Goal: Information Seeking & Learning: Learn about a topic

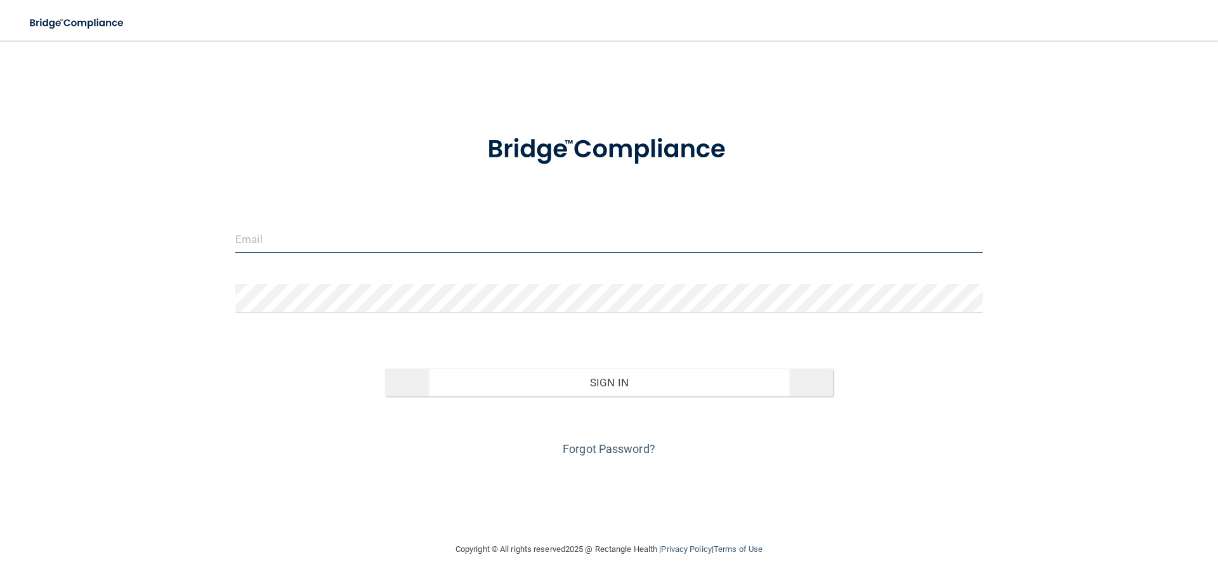
type input "[PERSON_NAME][EMAIL_ADDRESS][DOMAIN_NAME]"
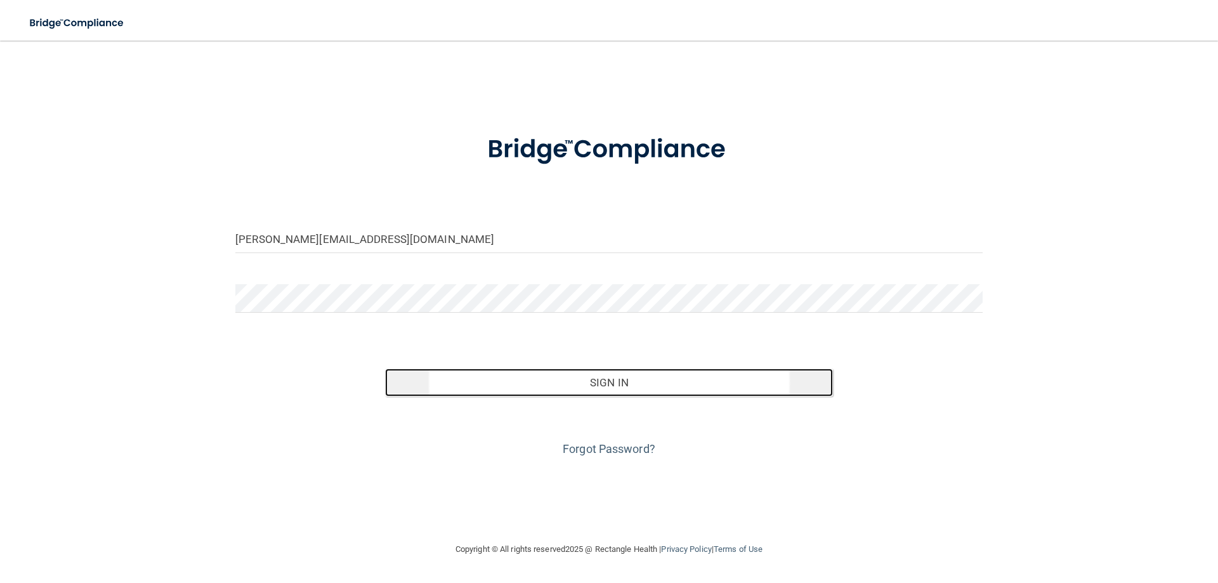
click at [663, 374] on button "Sign In" at bounding box center [609, 383] width 449 height 28
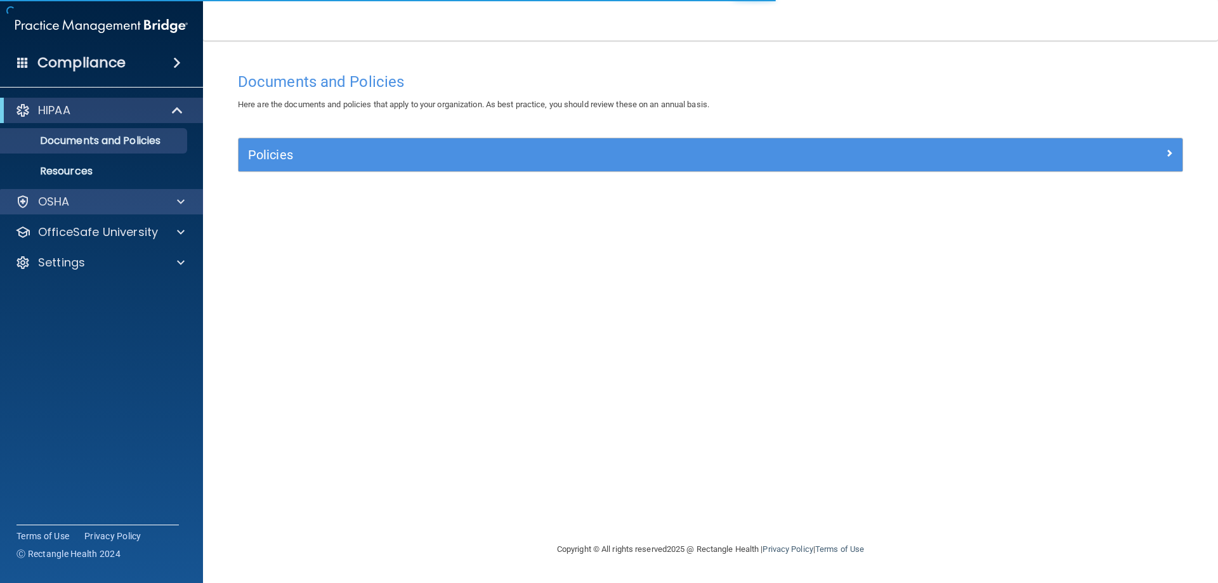
click at [164, 209] on div "OSHA" at bounding box center [102, 201] width 204 height 25
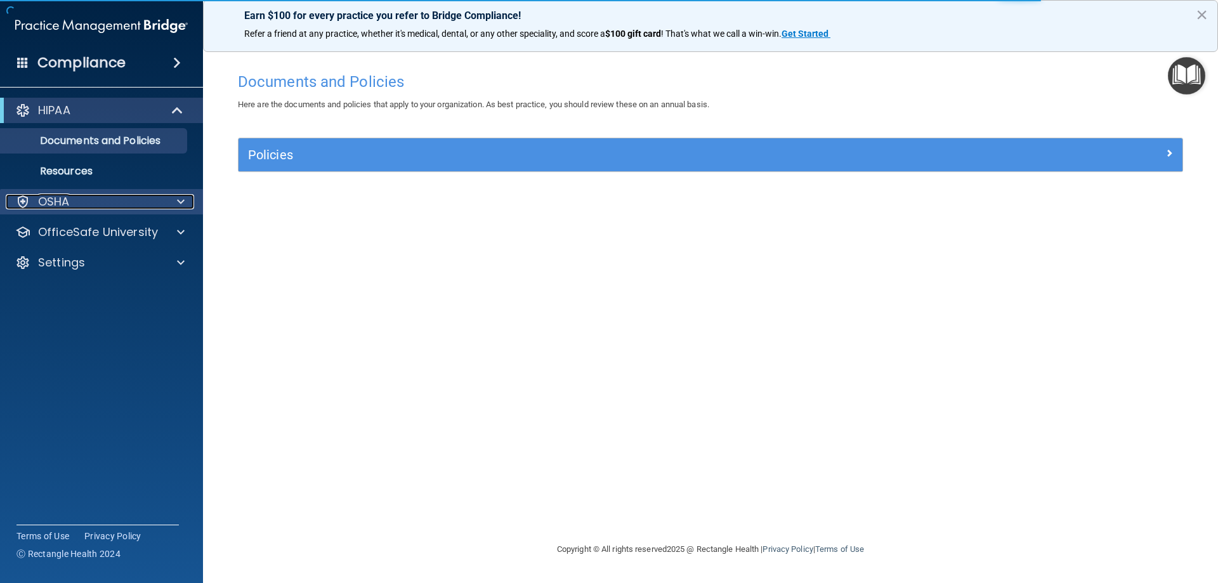
click at [181, 206] on span at bounding box center [181, 201] width 8 height 15
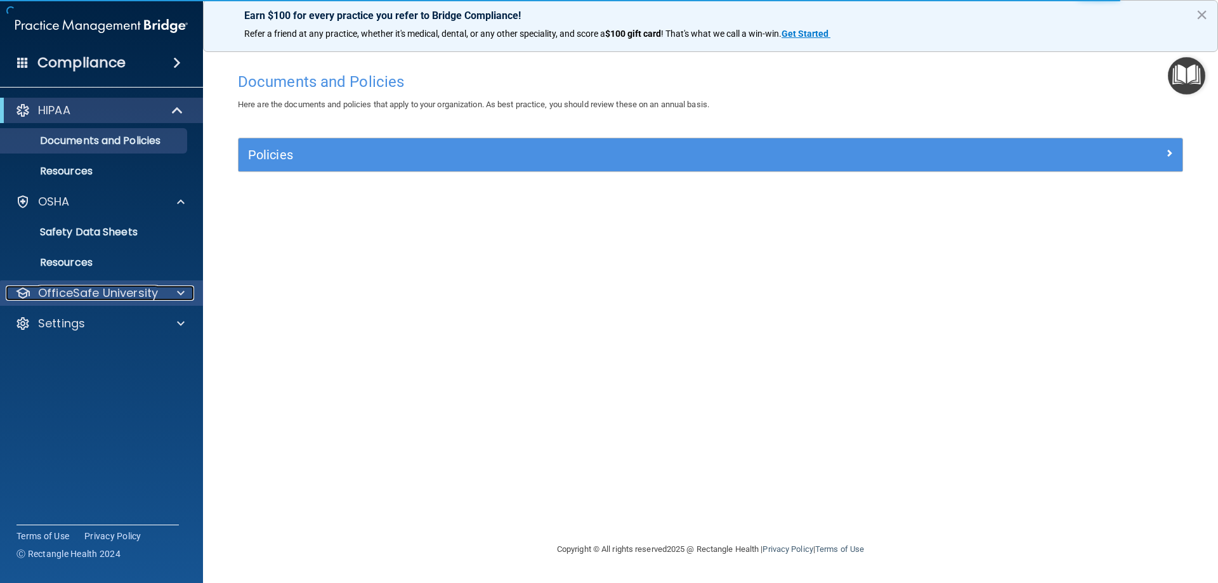
click at [181, 293] on span at bounding box center [181, 293] width 8 height 15
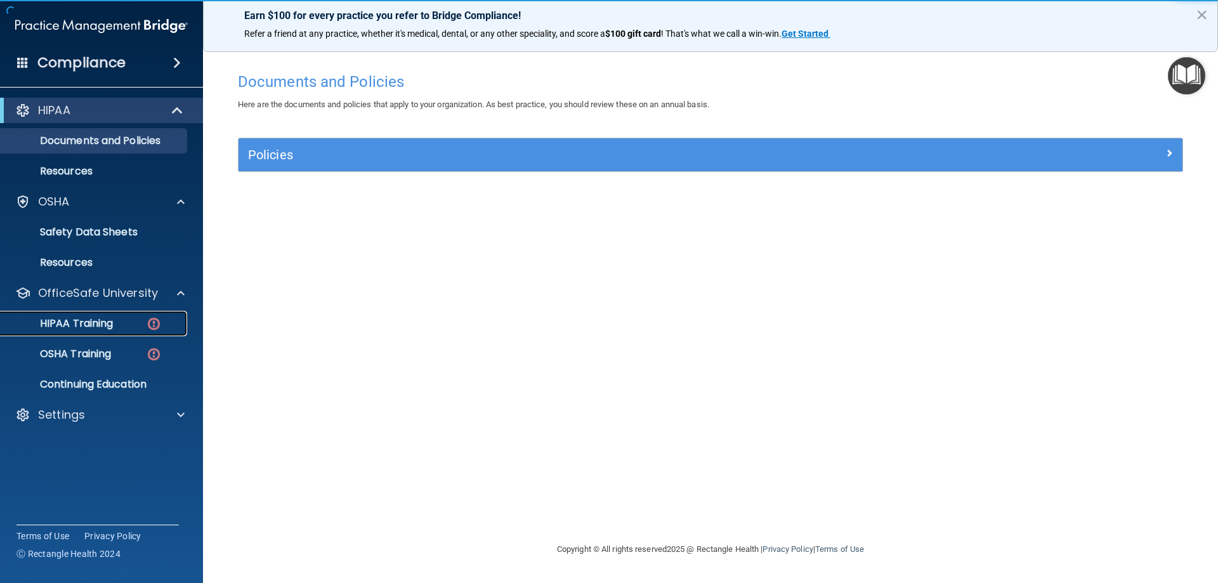
click at [92, 323] on p "HIPAA Training" at bounding box center [60, 323] width 105 height 13
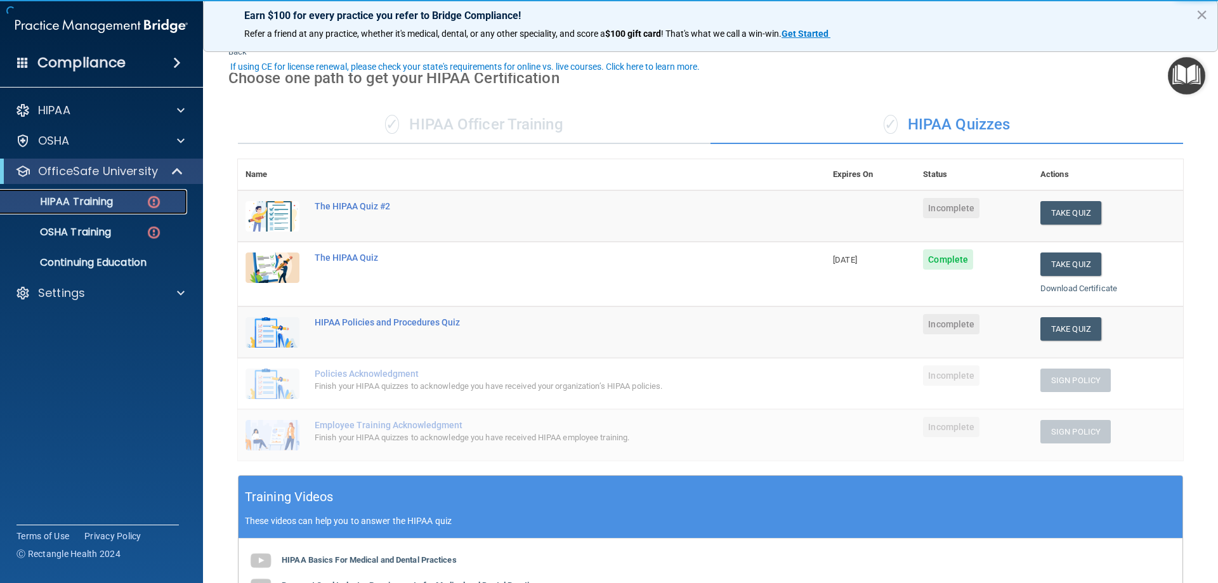
scroll to position [63, 0]
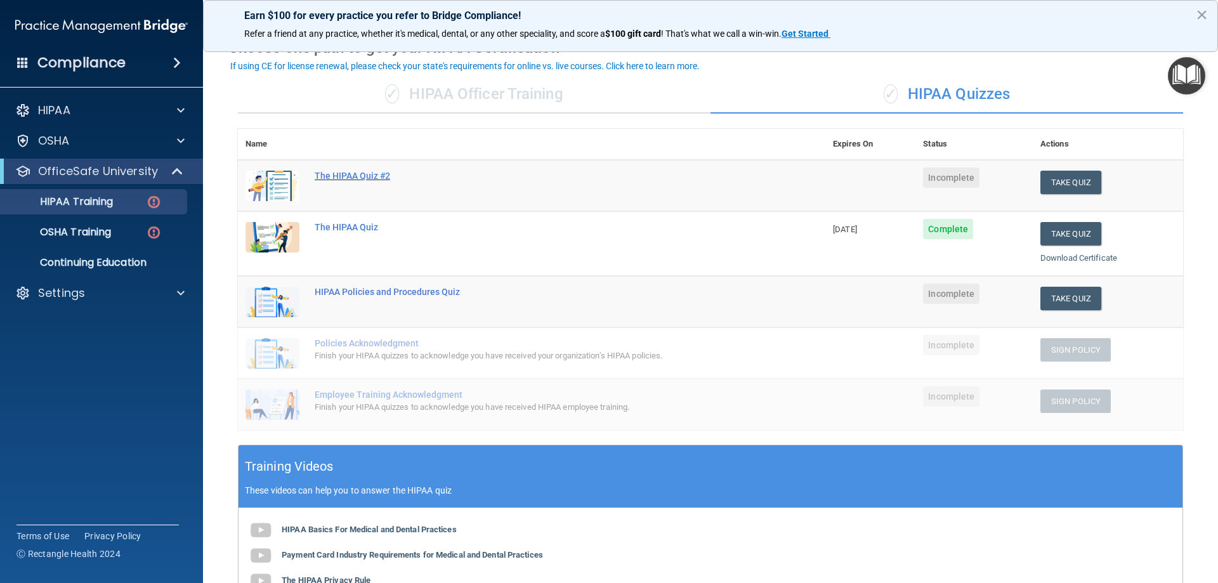
click at [360, 177] on div "The HIPAA Quiz #2" at bounding box center [538, 176] width 447 height 10
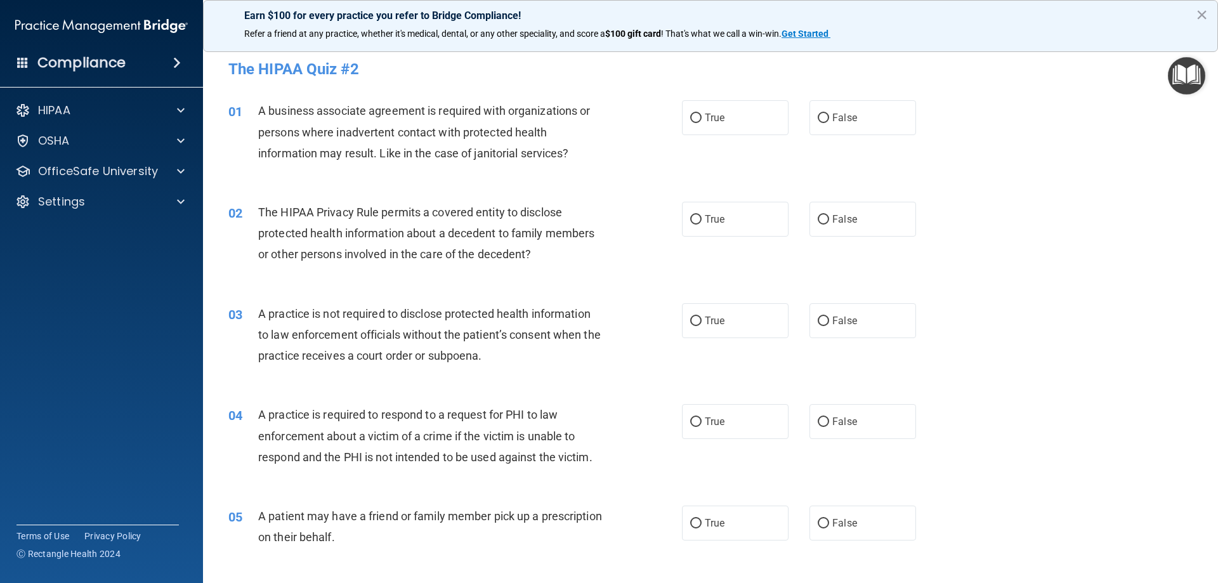
click at [1138, 451] on div "04 A practice is required to respond to a request for PHI to law enforcement ab…" at bounding box center [711, 439] width 984 height 102
click at [757, 115] on label "True" at bounding box center [735, 117] width 107 height 35
click at [702, 115] on input "True" at bounding box center [695, 119] width 11 height 10
radio input "true"
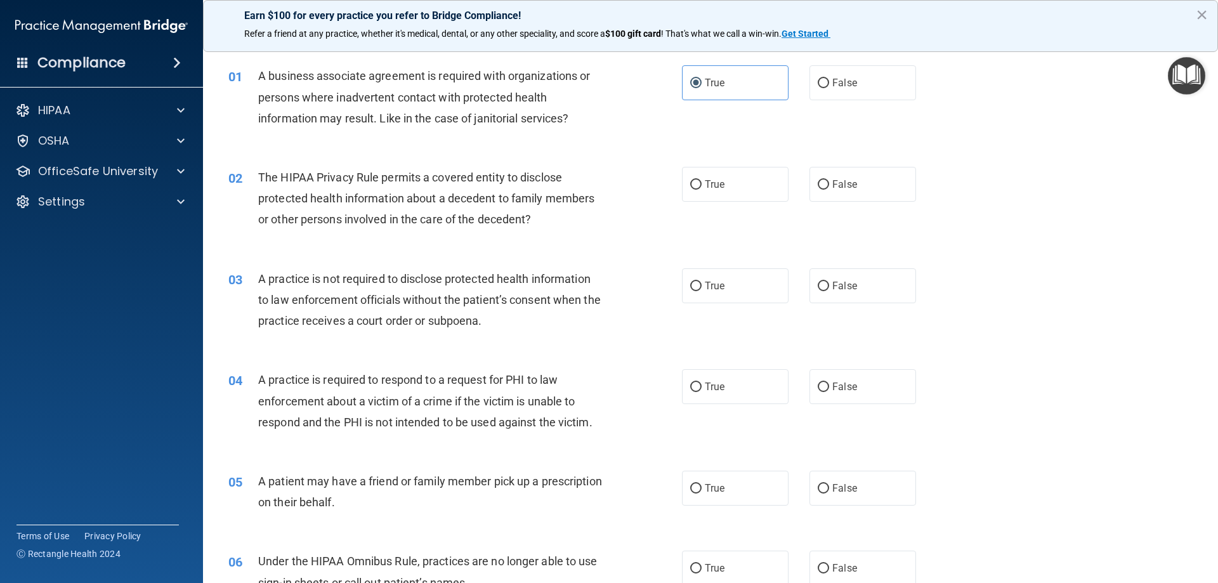
scroll to position [63, 0]
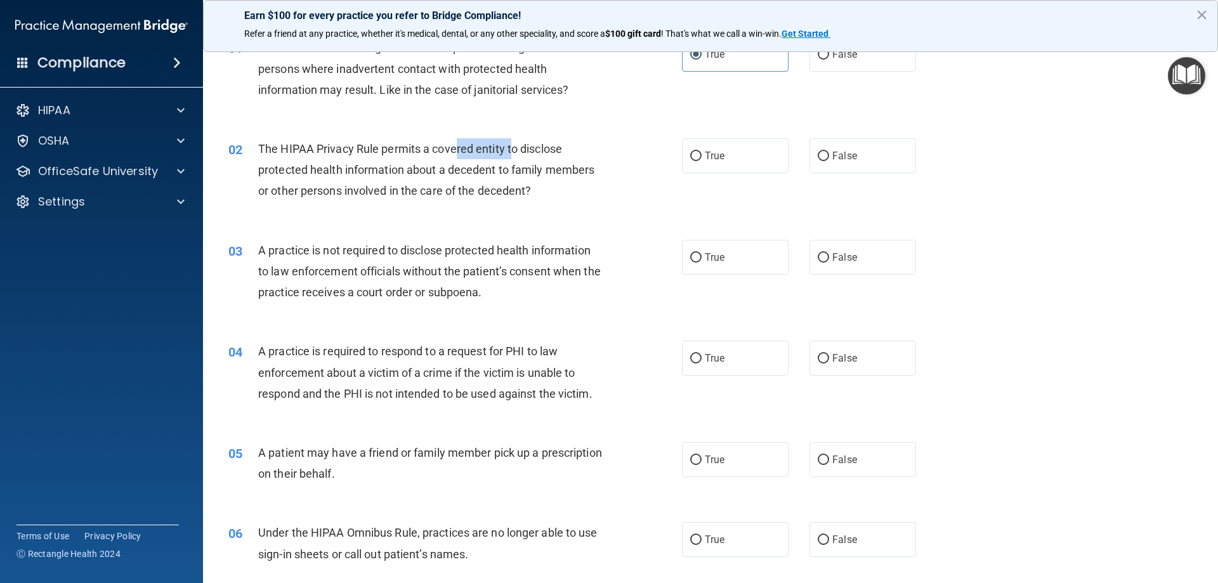
drag, startPoint x: 461, startPoint y: 159, endPoint x: 523, endPoint y: 152, distance: 61.9
click at [522, 152] on div "The HIPAA Privacy Rule permits a covered entity to disclose protected health in…" at bounding box center [435, 169] width 355 height 63
click at [523, 152] on span "The HIPAA Privacy Rule permits a covered entity to disclose protected health in…" at bounding box center [426, 169] width 336 height 55
click at [713, 161] on span "True" at bounding box center [715, 156] width 20 height 12
click at [702, 161] on input "True" at bounding box center [695, 157] width 11 height 10
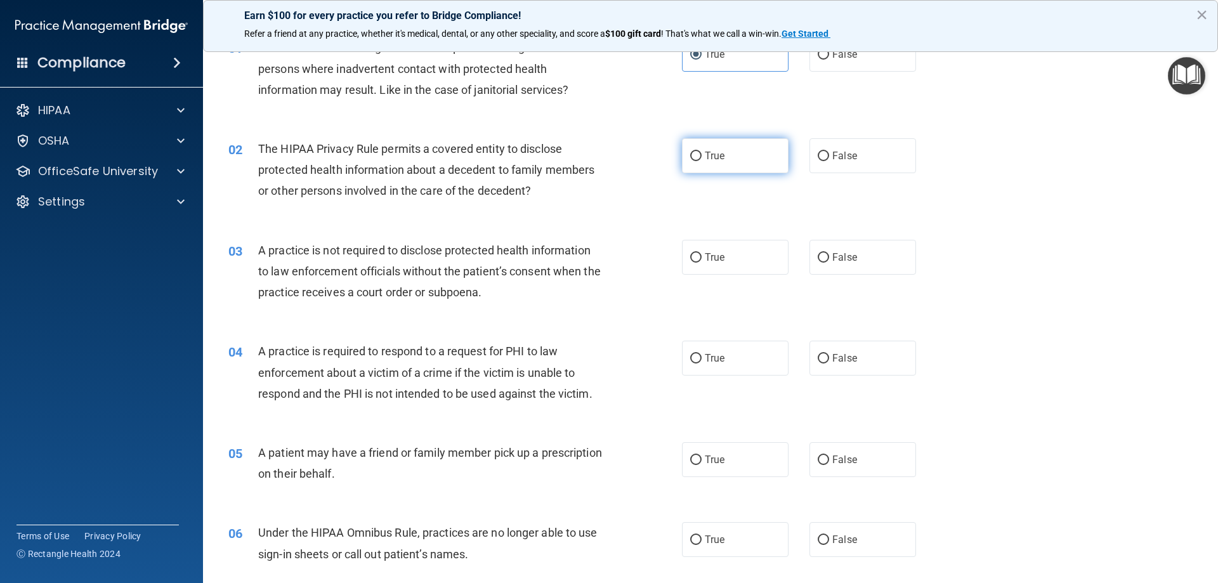
radio input "true"
click at [383, 138] on div "The HIPAA Privacy Rule permits a covered entity to disclose protected health in…" at bounding box center [435, 169] width 355 height 63
drag, startPoint x: 383, startPoint y: 151, endPoint x: 422, endPoint y: 154, distance: 38.8
click at [422, 154] on span "The HIPAA Privacy Rule permits a covered entity to disclose protected health in…" at bounding box center [426, 169] width 336 height 55
click at [537, 173] on span "The HIPAA Privacy Rule permits a covered entity to disclose protected health in…" at bounding box center [426, 169] width 336 height 55
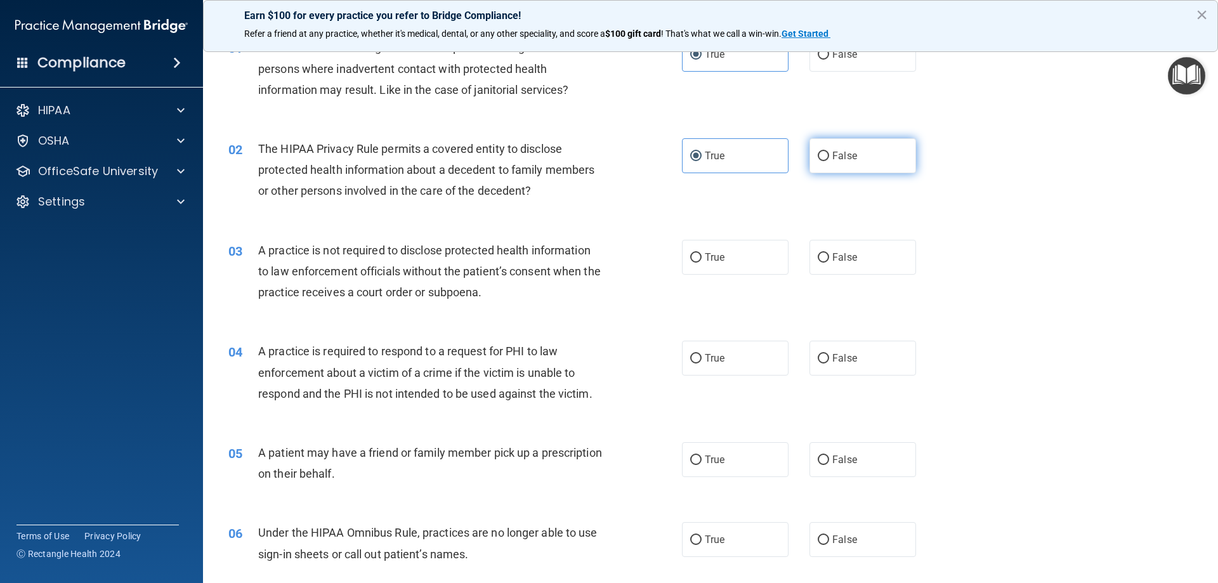
click at [874, 161] on label "False" at bounding box center [863, 155] width 107 height 35
click at [829, 161] on input "False" at bounding box center [823, 157] width 11 height 10
radio input "true"
radio input "false"
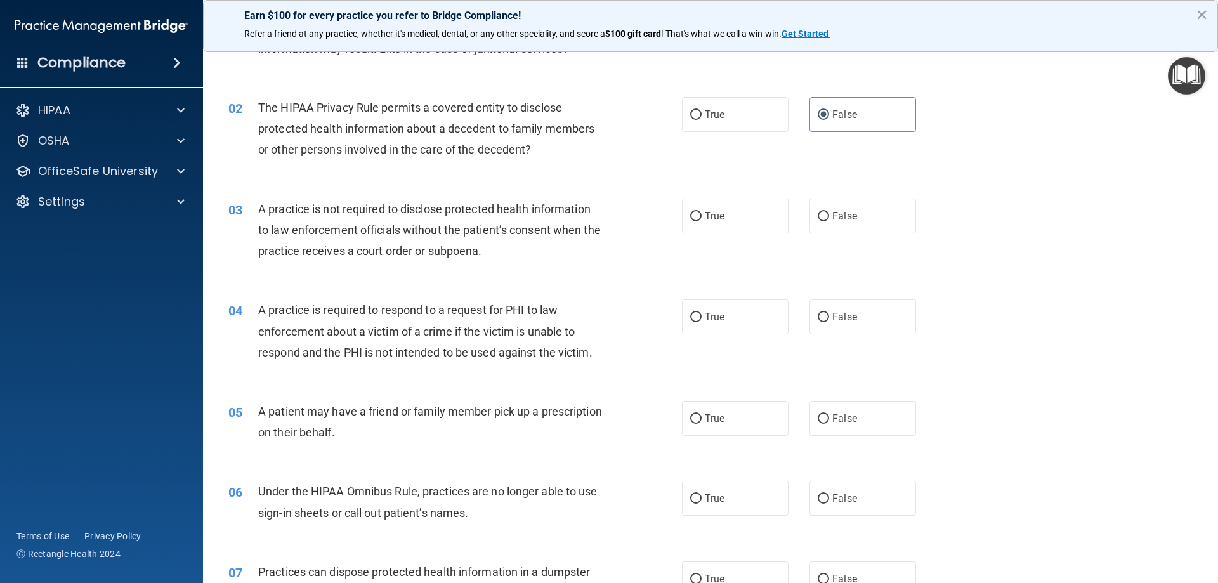
scroll to position [127, 0]
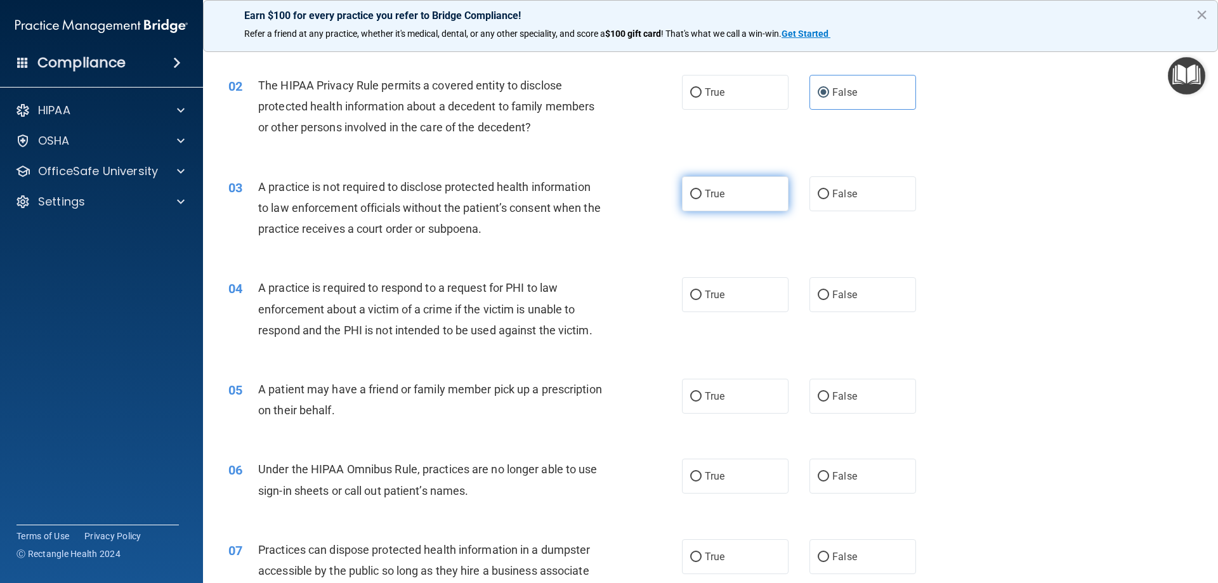
click at [705, 194] on span "True" at bounding box center [715, 194] width 20 height 12
click at [702, 194] on input "True" at bounding box center [695, 195] width 11 height 10
radio input "true"
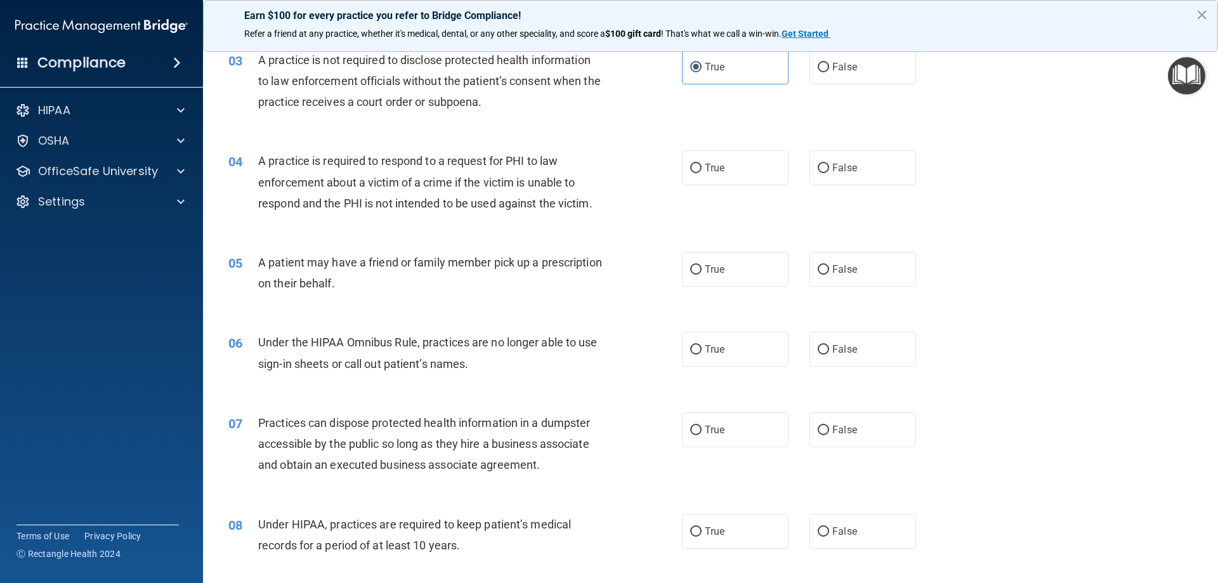
scroll to position [190, 0]
